Goal: Navigation & Orientation: Understand site structure

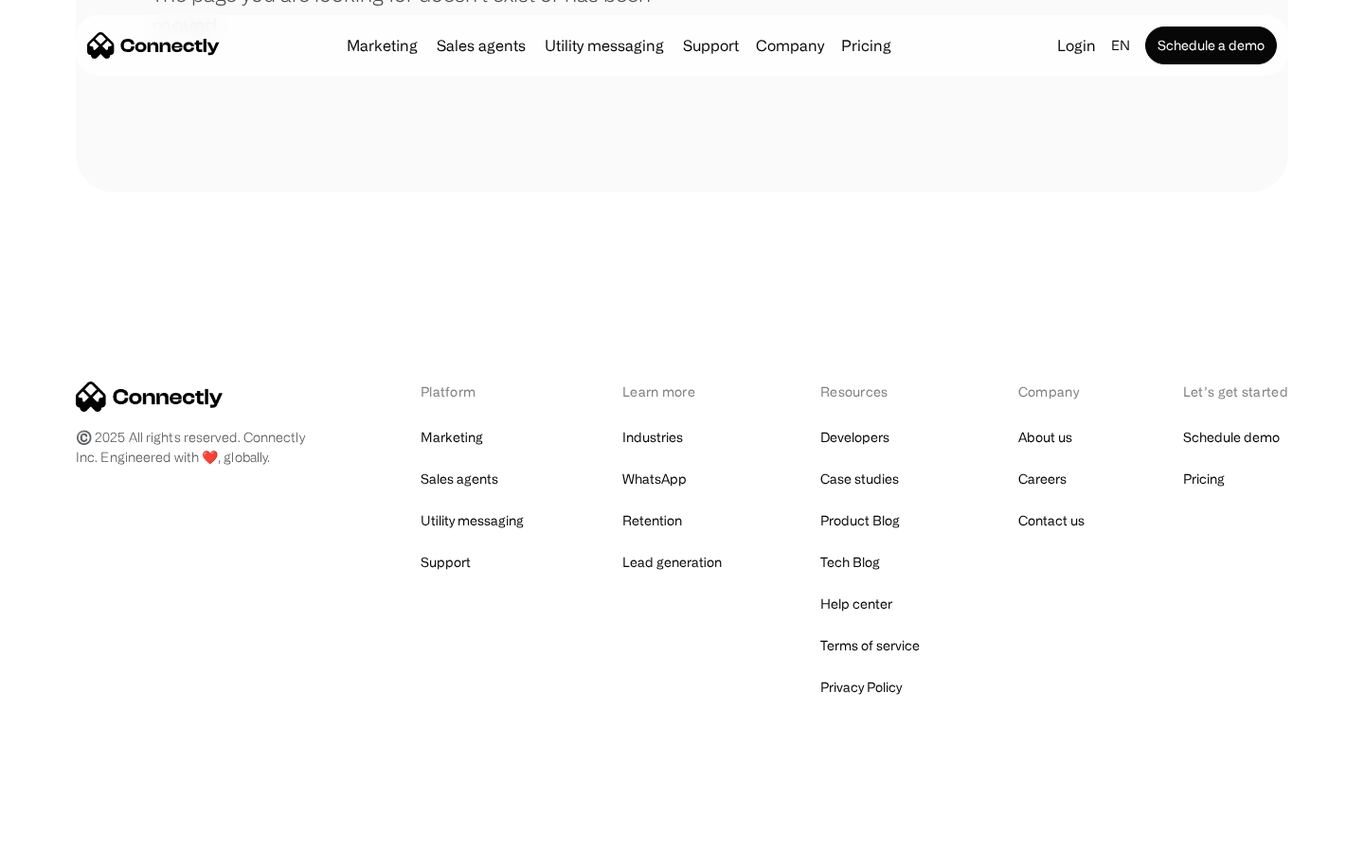
scroll to position [346, 0]
